Goal: Information Seeking & Learning: Learn about a topic

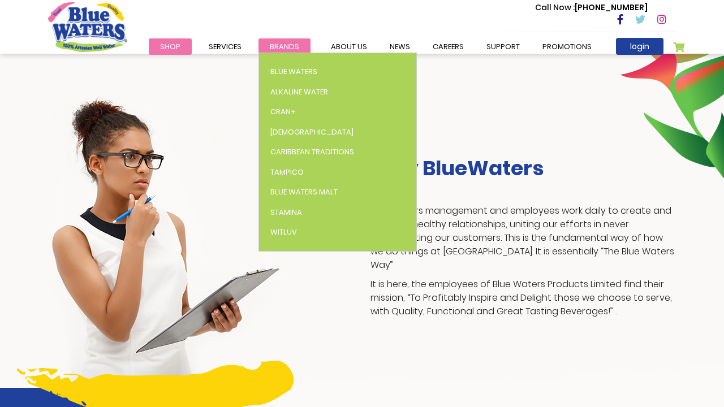
scroll to position [175, 0]
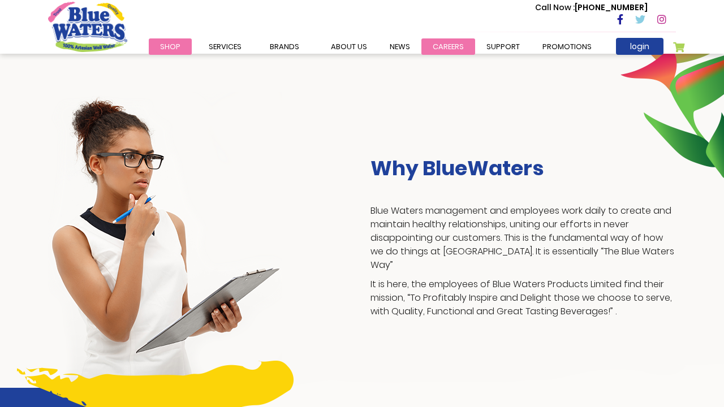
click at [429, 46] on link "careers" at bounding box center [448, 46] width 54 height 16
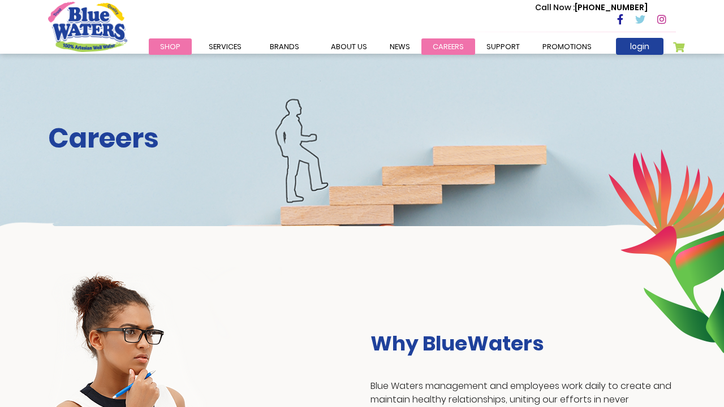
click at [429, 44] on link "careers" at bounding box center [448, 46] width 54 height 16
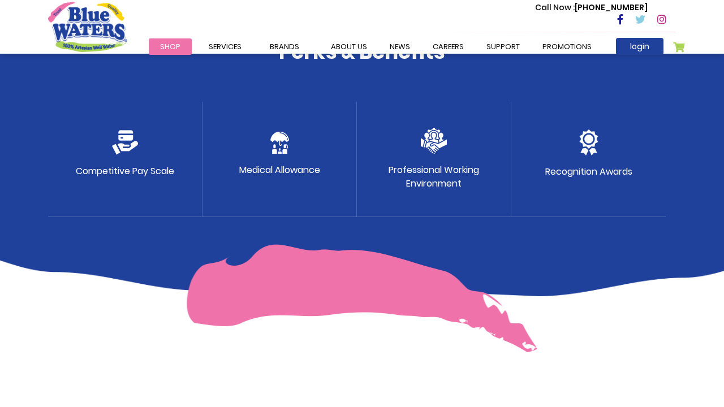
scroll to position [668, 0]
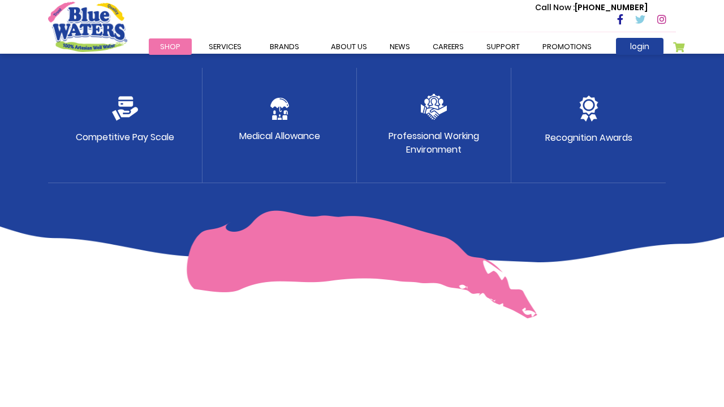
click at [125, 127] on div "Competitive Pay Scale" at bounding box center [125, 125] width 154 height 115
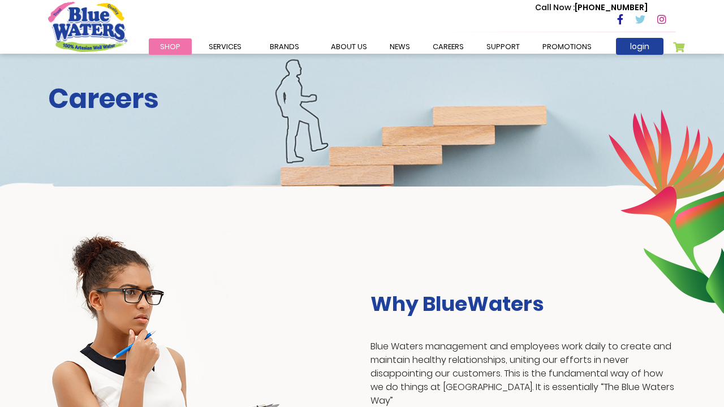
scroll to position [0, 0]
